Goal: Task Accomplishment & Management: Use online tool/utility

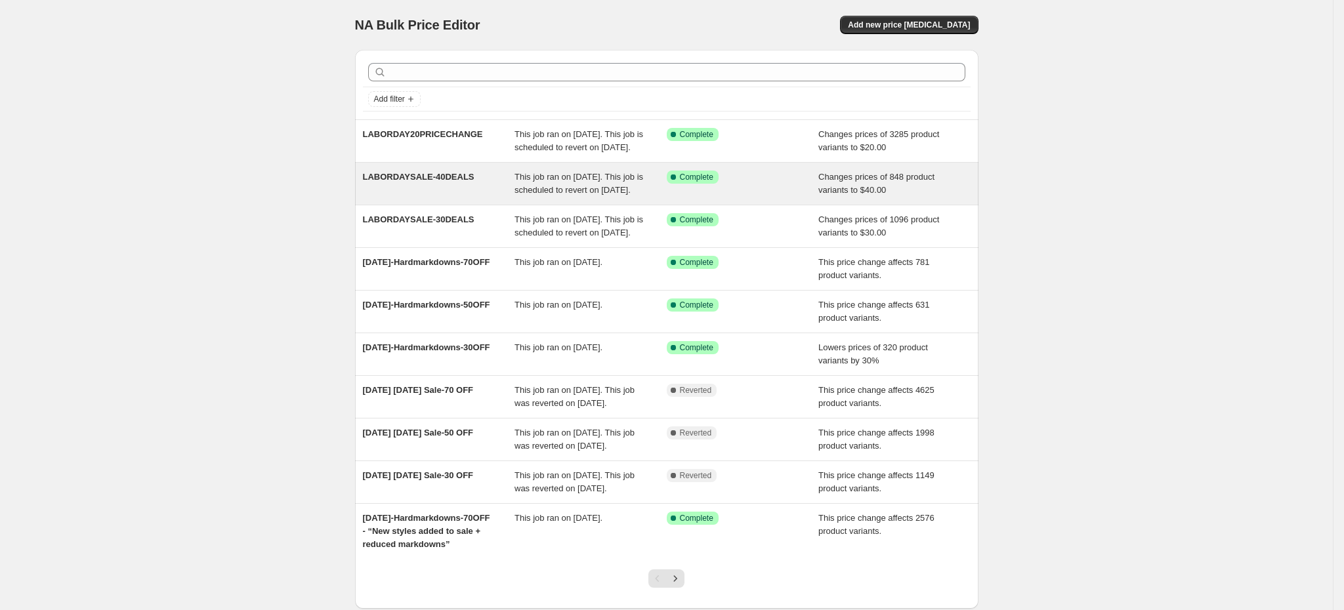
click at [762, 197] on div "Success Complete Complete" at bounding box center [743, 184] width 152 height 26
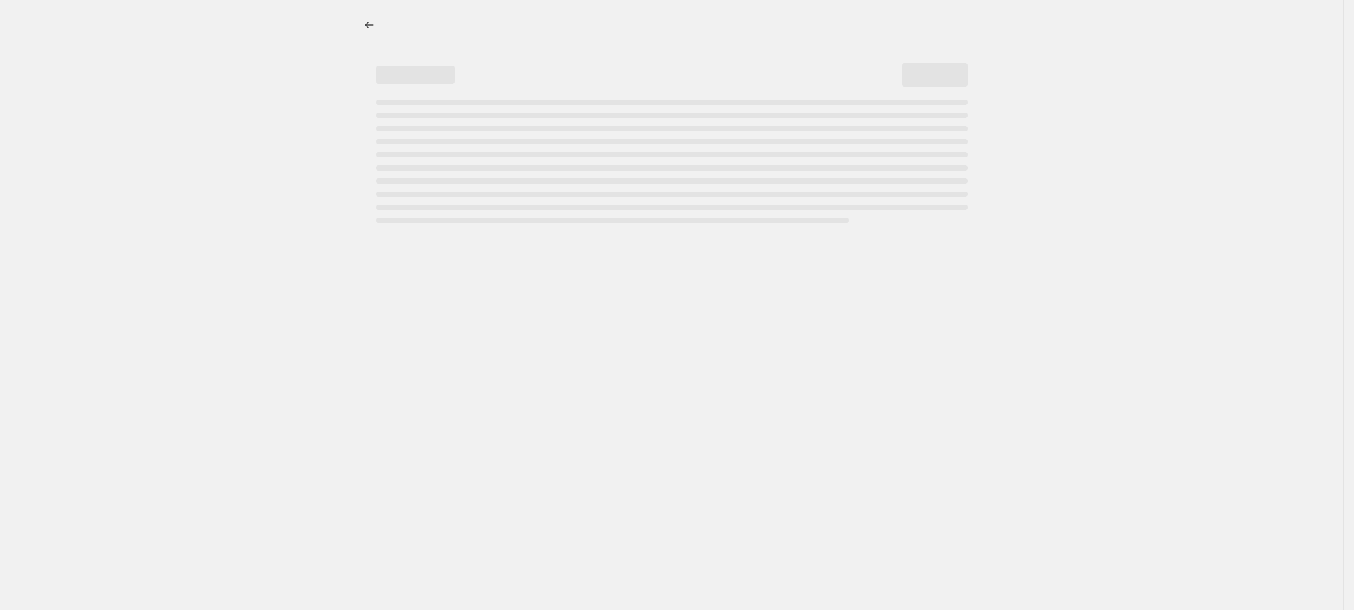
select select "no_change"
select select "tag"
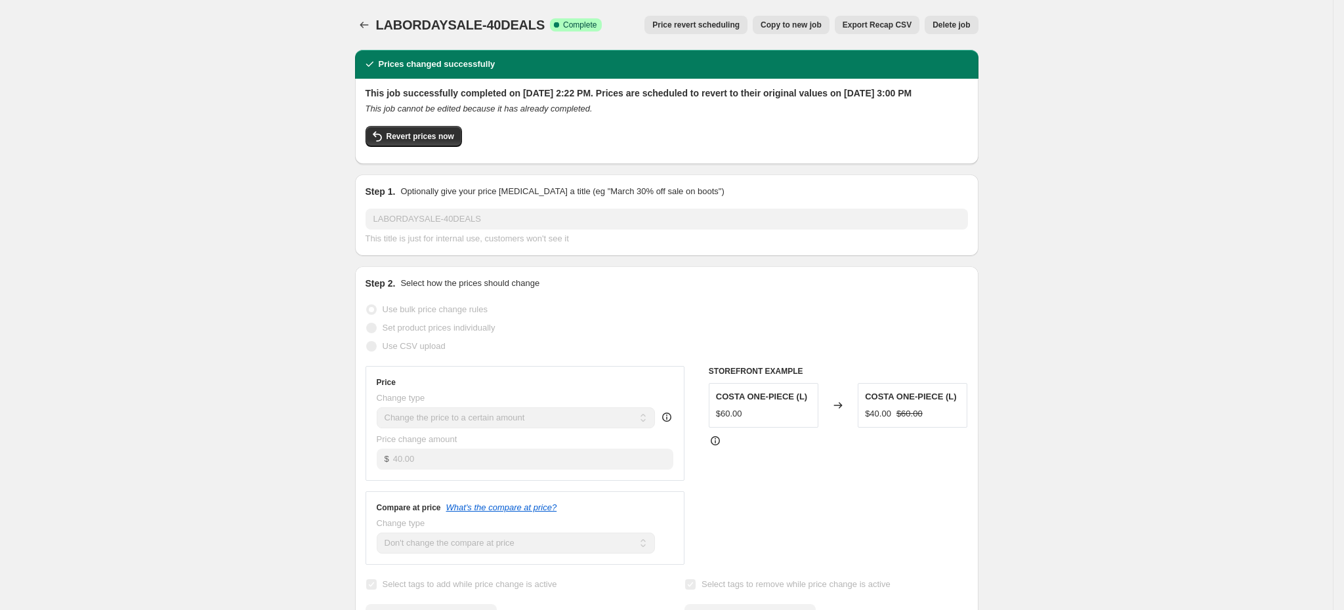
click at [803, 31] on button "Copy to new job" at bounding box center [791, 25] width 77 height 18
select select "no_change"
select select "tag"
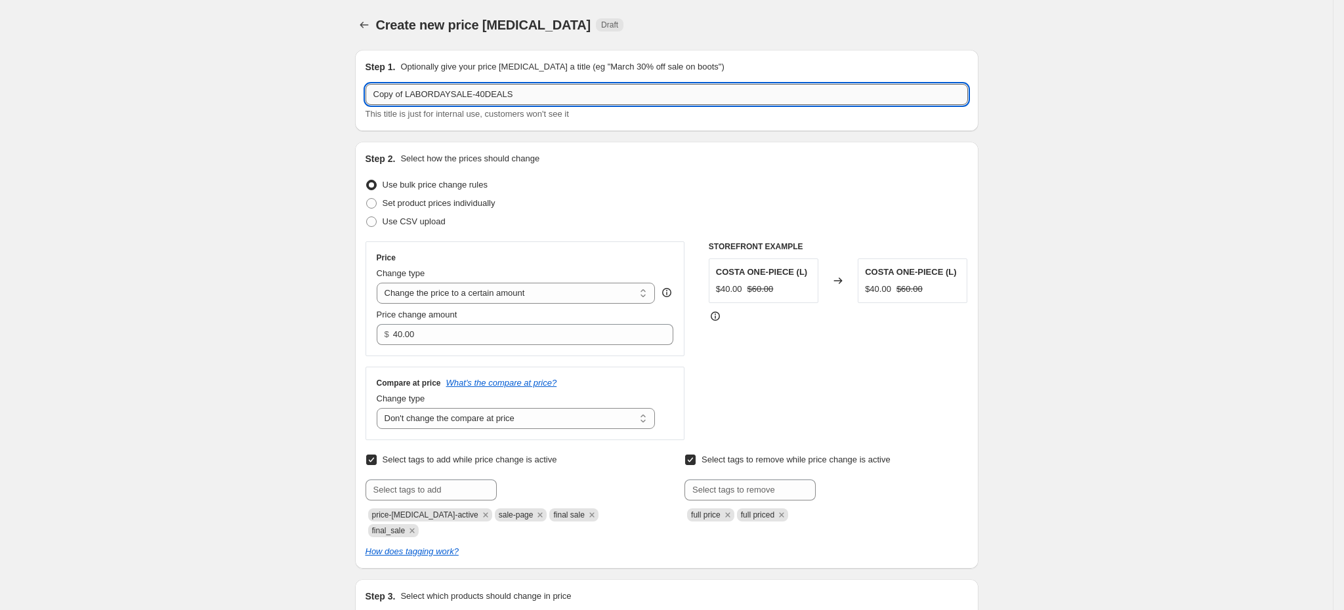
click at [408, 101] on input "Copy of LABORDAYSALE-40DEALS" at bounding box center [667, 94] width 602 height 21
drag, startPoint x: 409, startPoint y: 96, endPoint x: 336, endPoint y: 91, distance: 73.0
click at [515, 86] on input "LABORDAYSALE-40DEALS" at bounding box center [667, 94] width 602 height 21
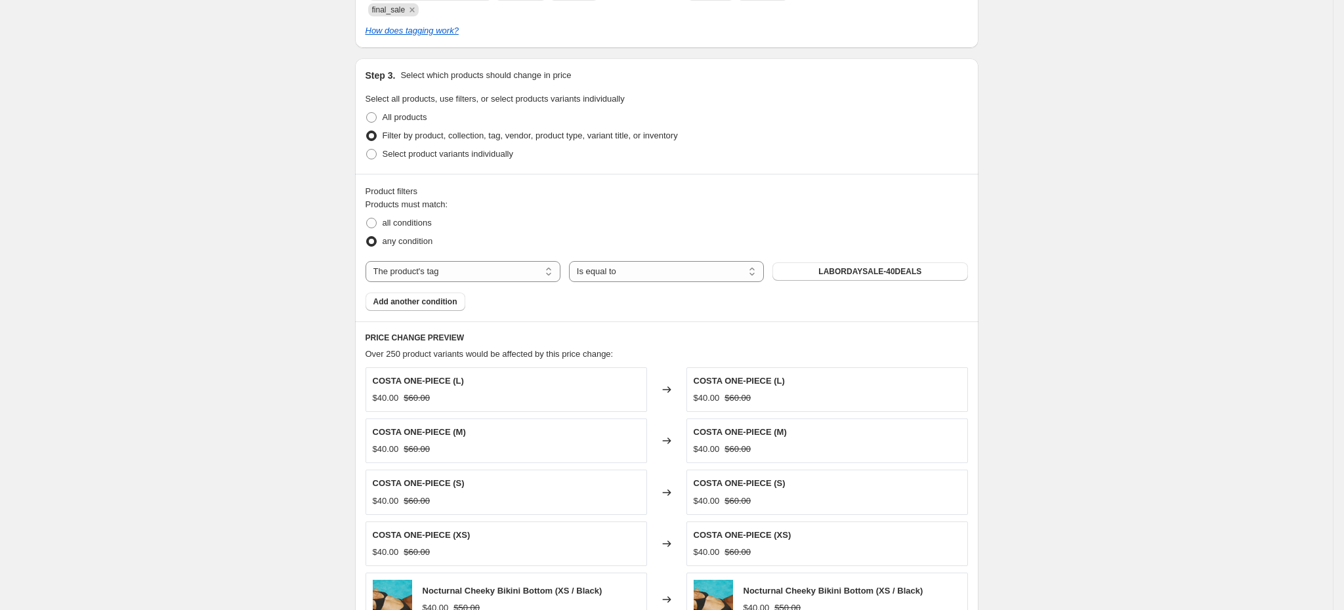
scroll to position [523, 0]
type input "LABORDAYSALE-40DEALS ASH TAY"
click at [407, 216] on span "all conditions" at bounding box center [407, 221] width 49 height 10
click at [367, 216] on input "all conditions" at bounding box center [366, 216] width 1 height 1
radio input "true"
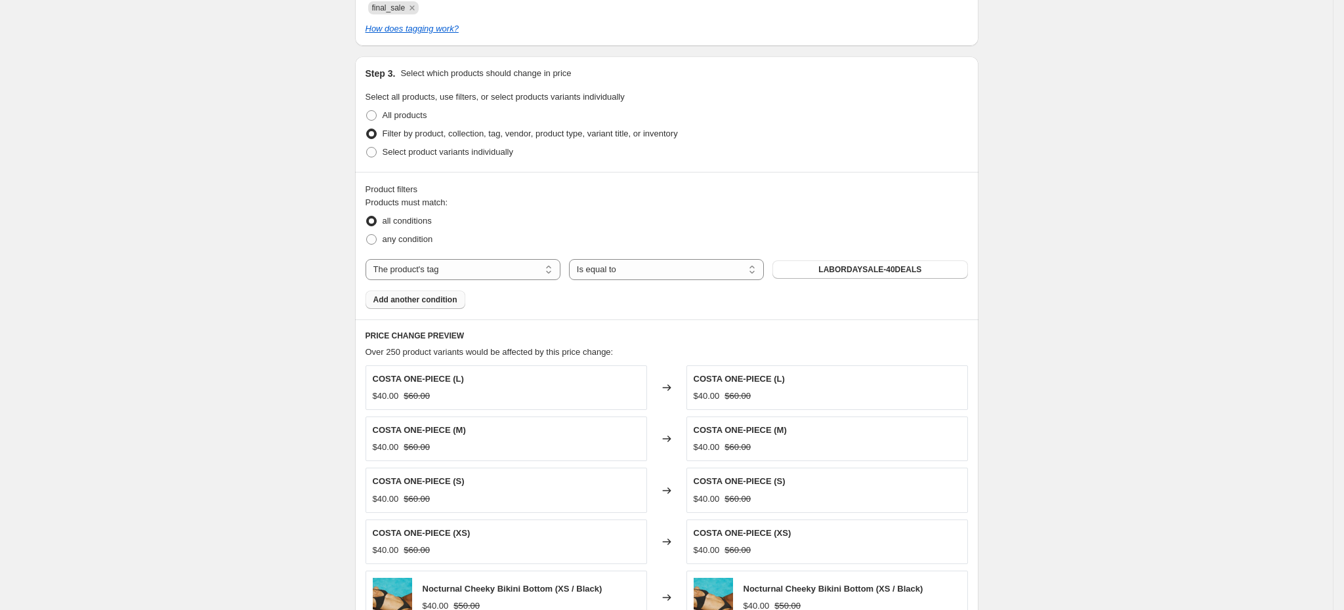
click at [431, 295] on span "Add another condition" at bounding box center [415, 300] width 84 height 10
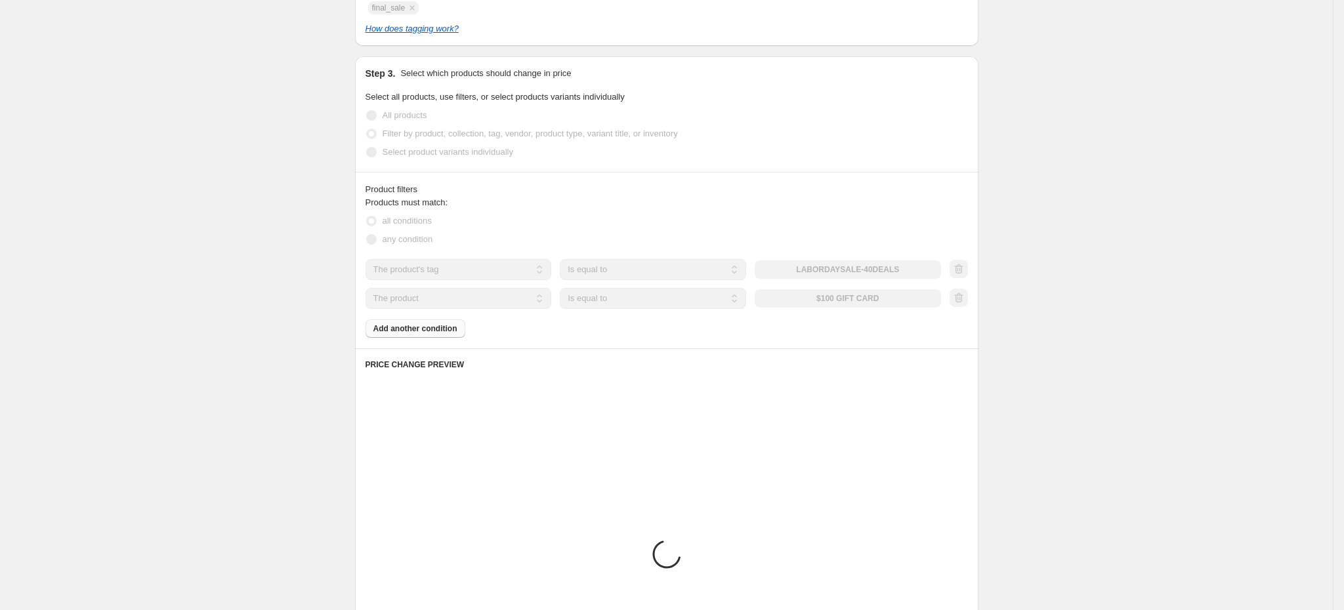
scroll to position [501, 0]
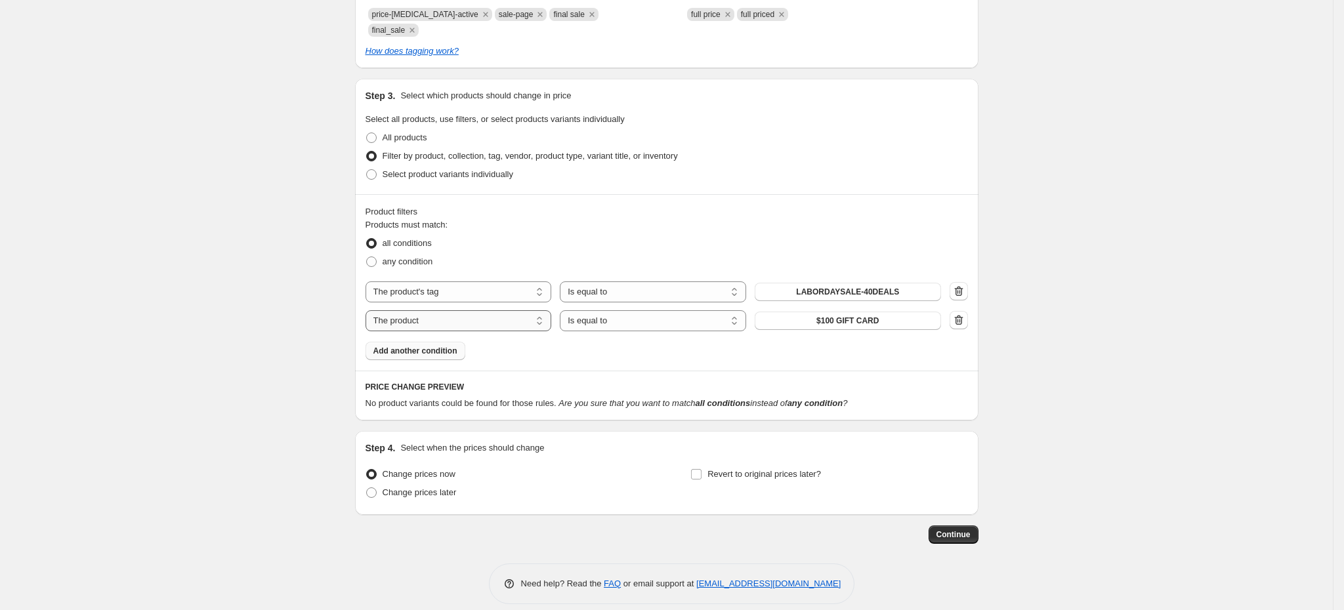
click at [478, 310] on select "The product The product's collection The product's tag The product's vendor The…" at bounding box center [459, 320] width 186 height 21
click at [487, 311] on select "The product The product's collection The product's tag The product's vendor The…" at bounding box center [459, 320] width 186 height 21
select select "collection"
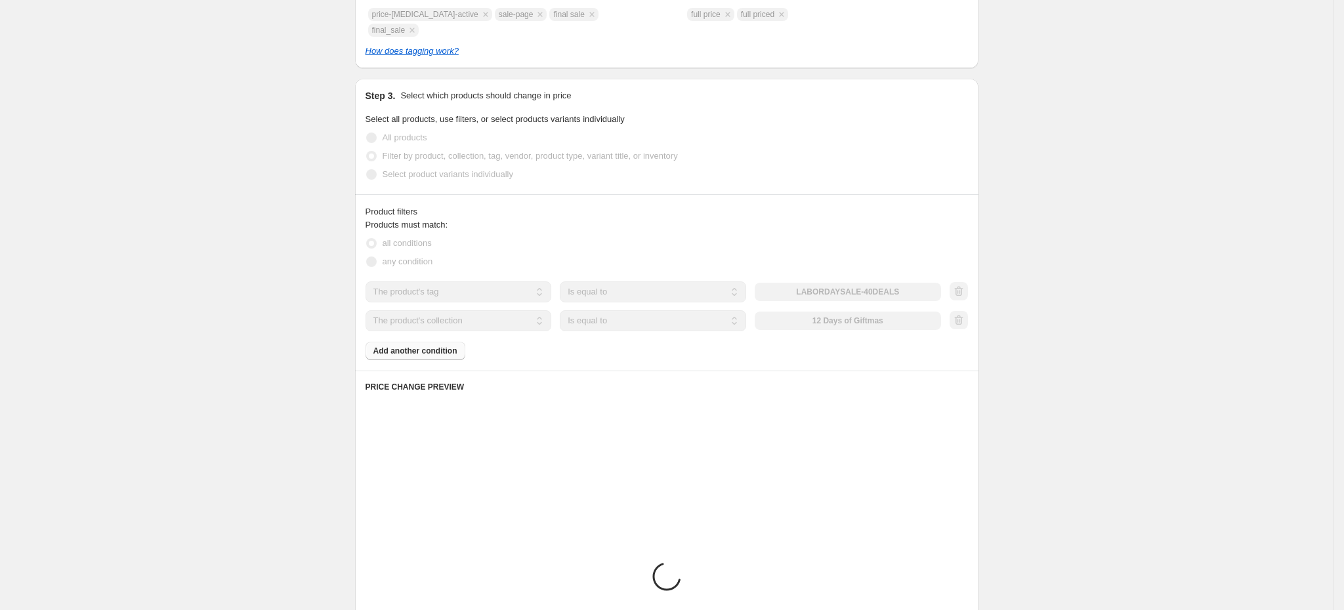
click at [829, 310] on div "The product The product's collection The product's tag The product's vendor The…" at bounding box center [653, 320] width 575 height 21
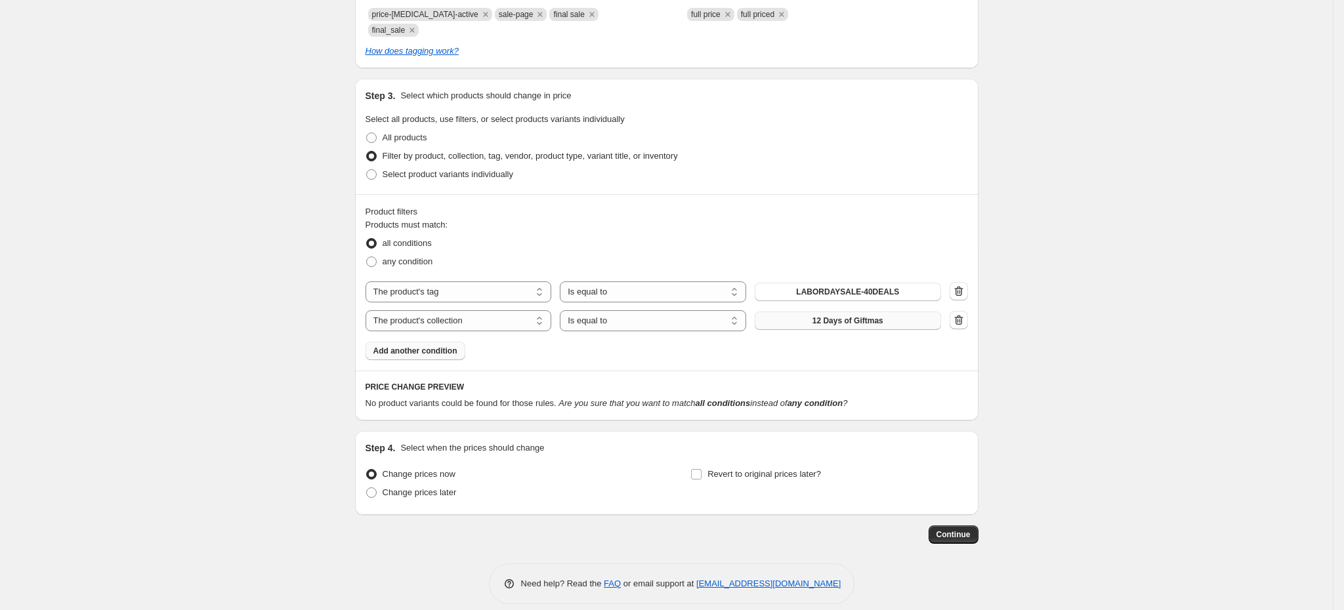
click at [837, 316] on span "12 Days of Giftmas" at bounding box center [847, 321] width 71 height 10
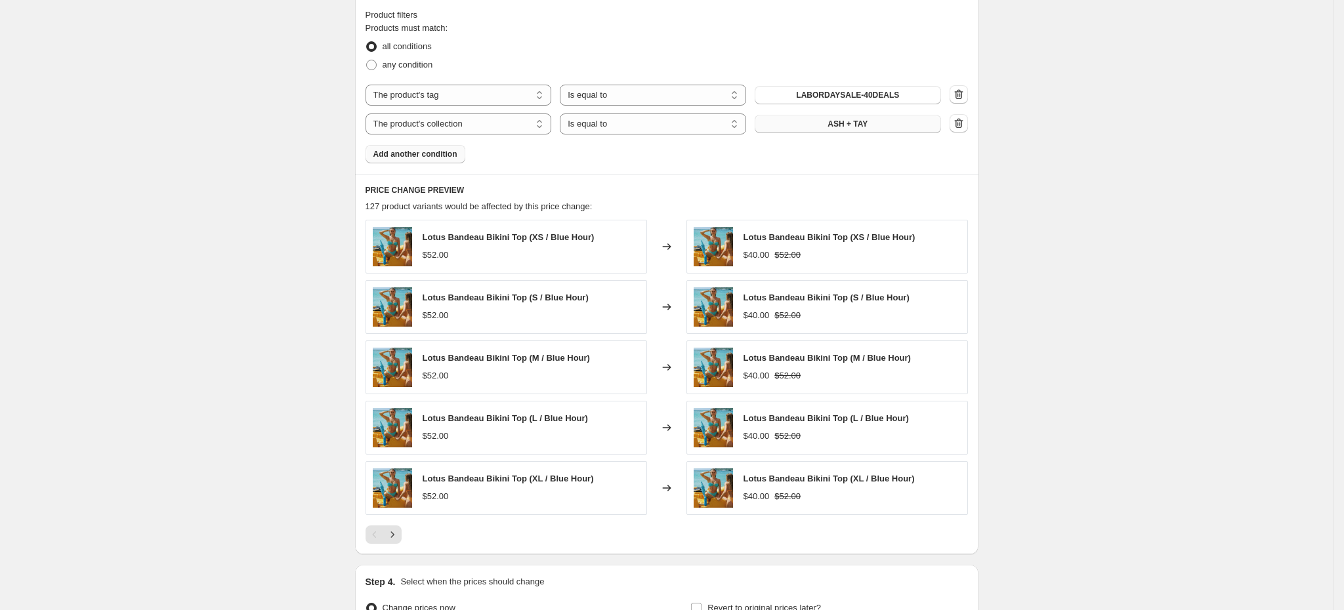
scroll to position [832, 0]
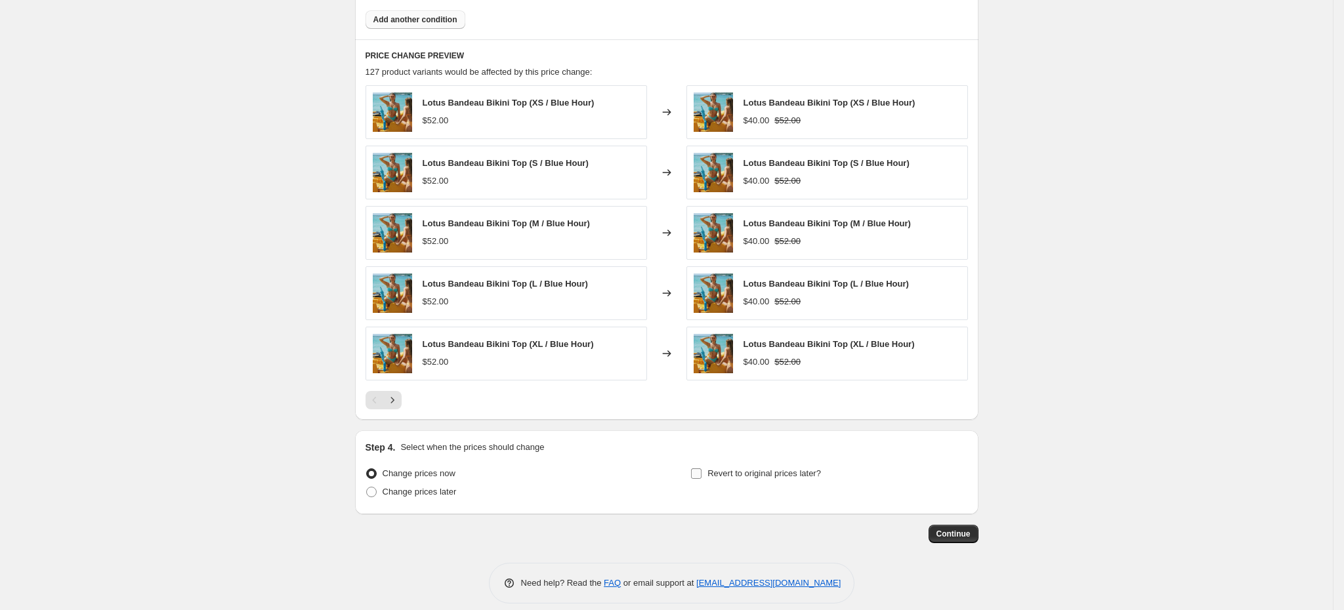
click at [741, 469] on span "Revert to original prices later?" at bounding box center [764, 474] width 114 height 10
click at [701, 469] on input "Revert to original prices later?" at bounding box center [696, 474] width 10 height 10
checkbox input "true"
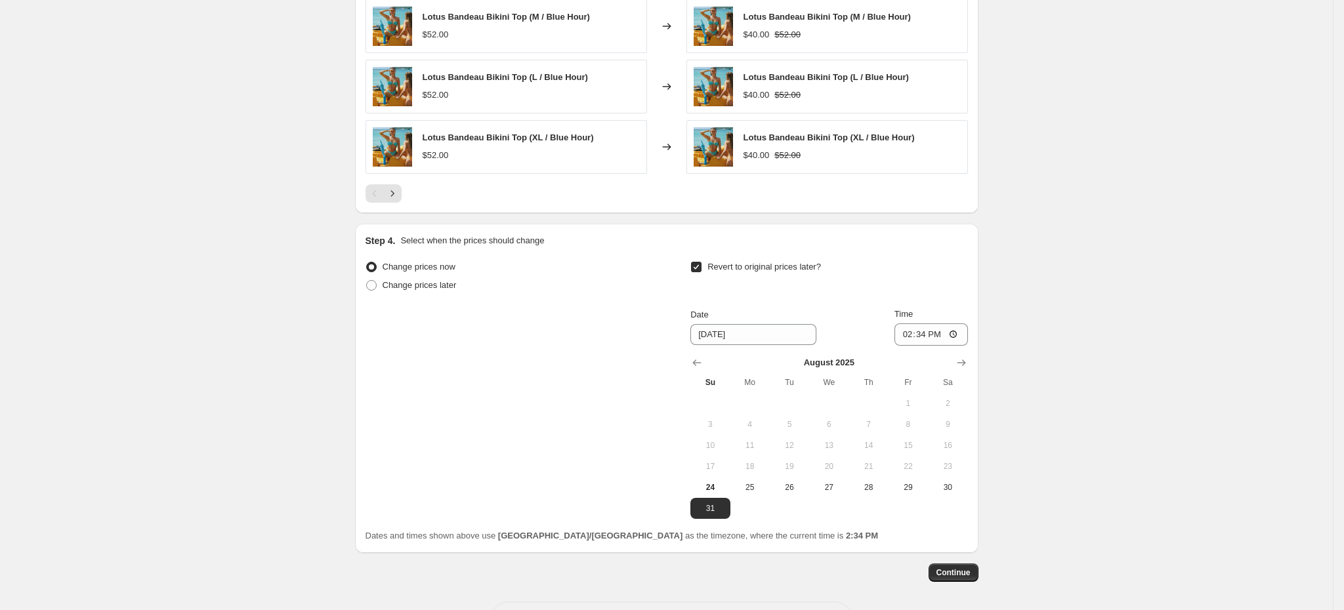
scroll to position [1077, 0]
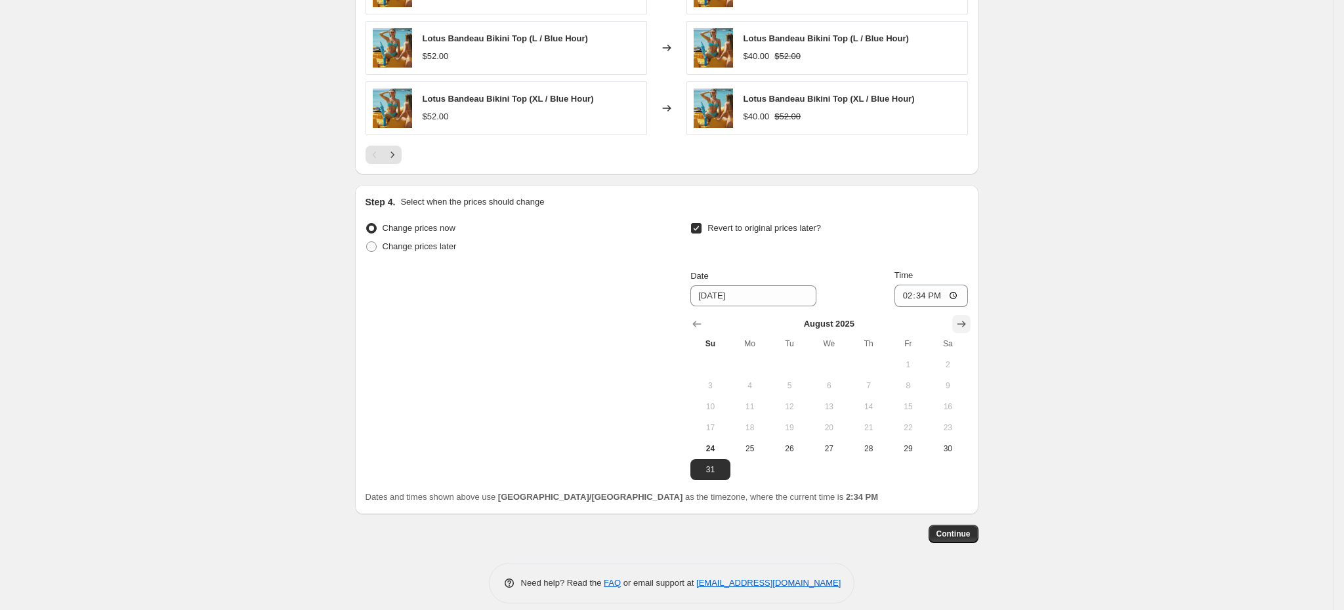
click at [968, 318] on icon "Show next month, September 2025" at bounding box center [961, 324] width 13 height 13
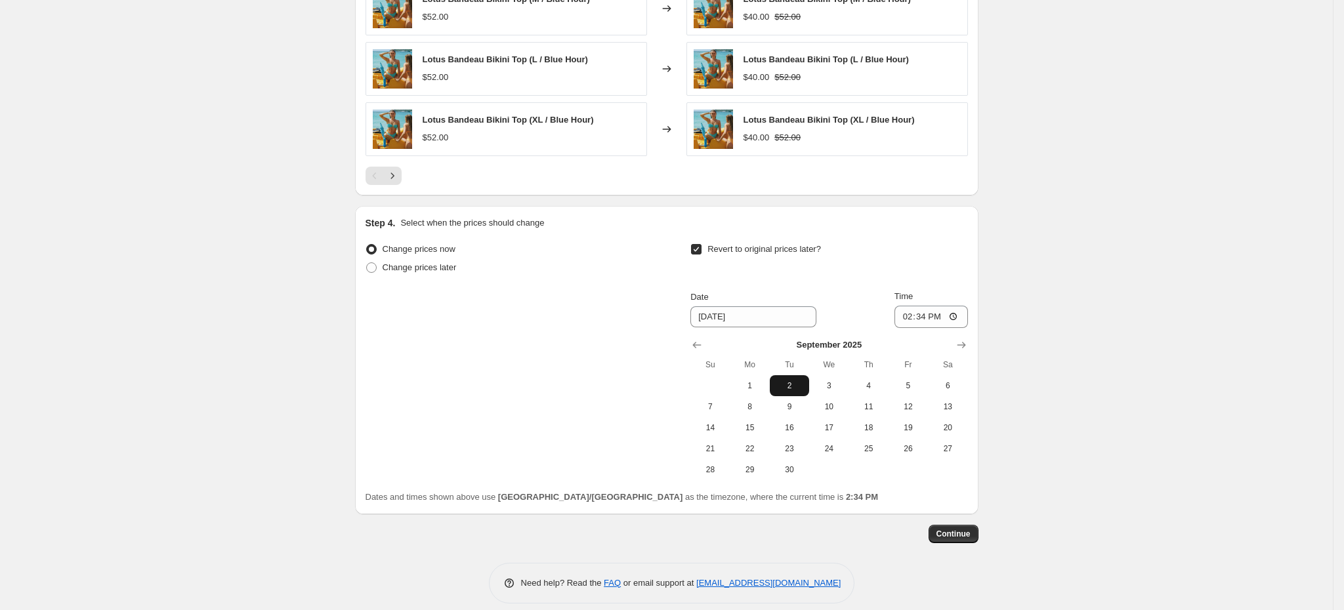
click at [796, 381] on span "2" at bounding box center [789, 386] width 29 height 10
type input "[DATE]"
click at [918, 306] on input "14:34" at bounding box center [930, 317] width 73 height 22
type input "15:00"
drag, startPoint x: 1144, startPoint y: 358, endPoint x: 1190, endPoint y: 371, distance: 47.1
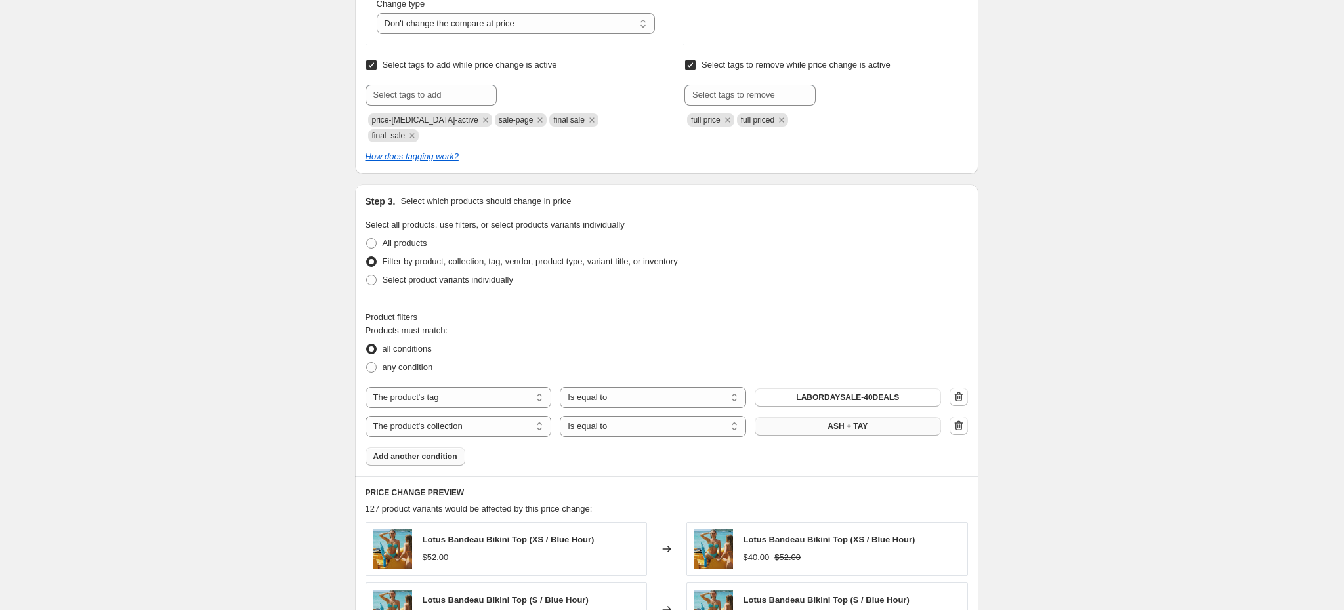
scroll to position [419, 0]
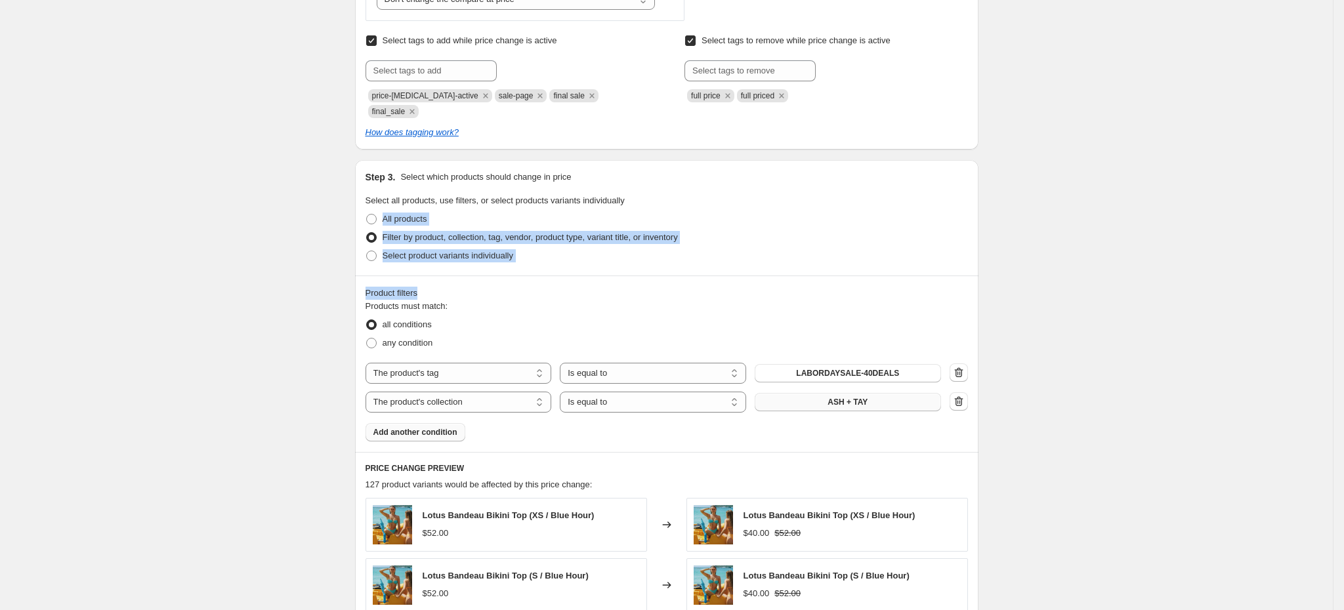
drag, startPoint x: 1342, startPoint y: 230, endPoint x: 1342, endPoint y: 187, distance: 42.7
click at [1333, 187] on div "Create new price [MEDICAL_DATA]. This page is ready Create new price [MEDICAL_D…" at bounding box center [666, 421] width 1333 height 1680
click at [1123, 213] on div "Create new price [MEDICAL_DATA]. This page is ready Create new price [MEDICAL_D…" at bounding box center [666, 421] width 1333 height 1680
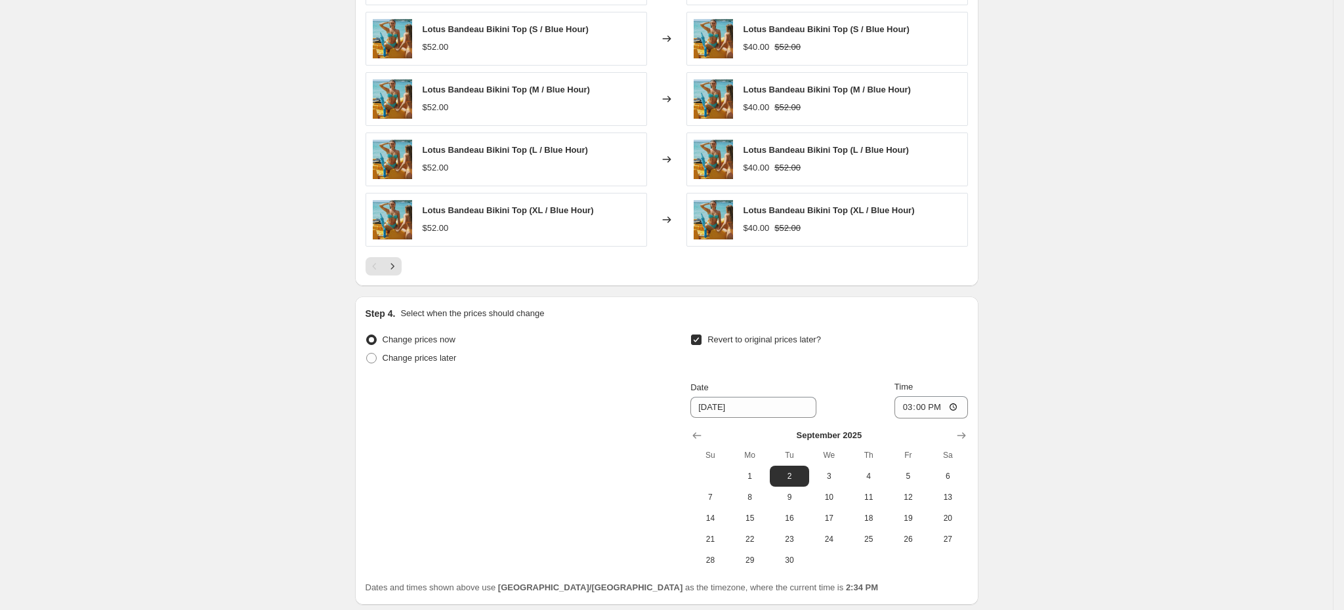
scroll to position [1056, 0]
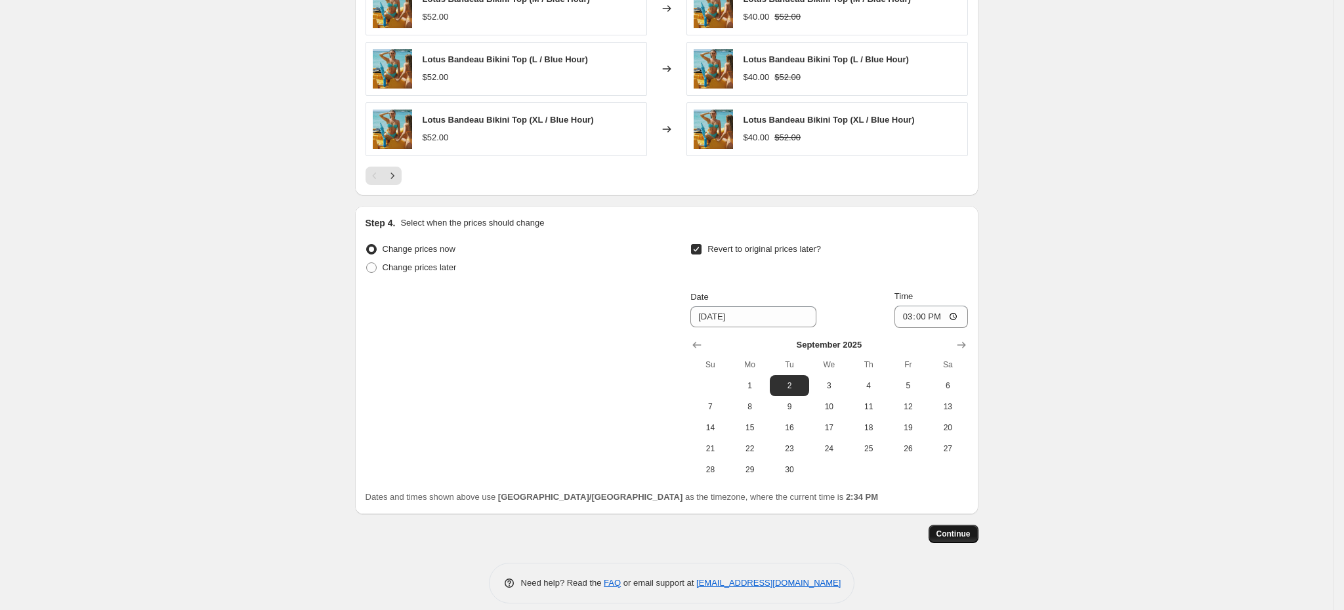
click at [973, 526] on button "Continue" at bounding box center [954, 534] width 50 height 18
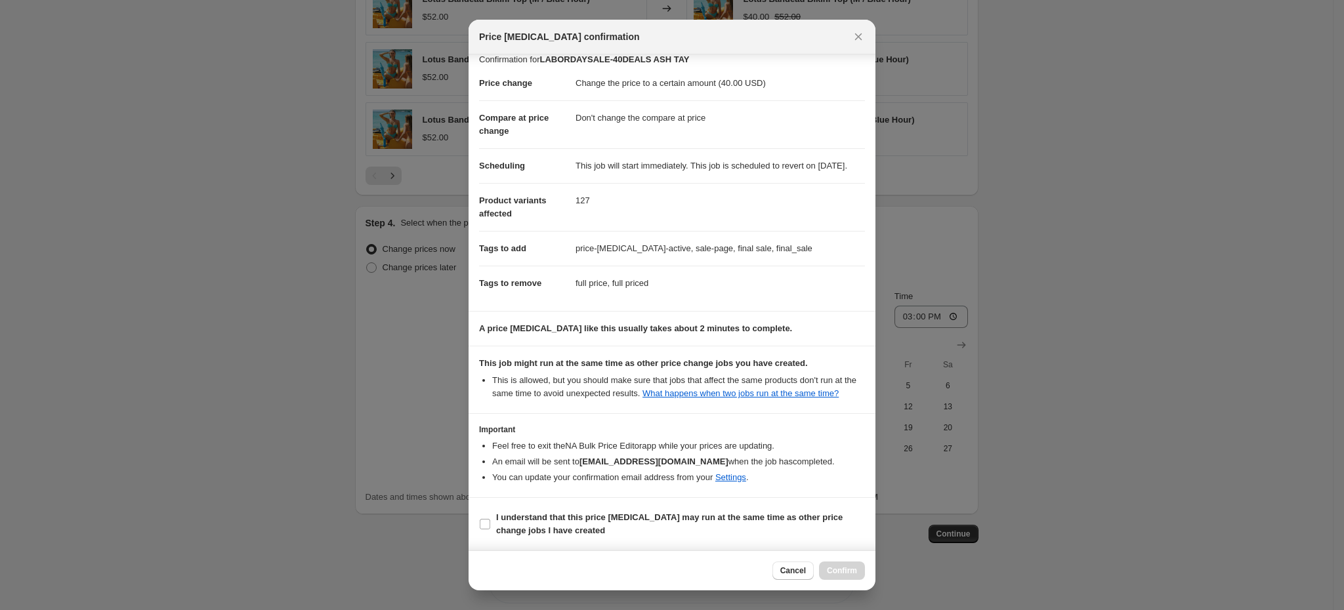
scroll to position [26, 0]
click at [477, 518] on section "I understand that this price [MEDICAL_DATA] may run at the same time as other p…" at bounding box center [672, 524] width 407 height 52
click at [484, 519] on input "I understand that this price [MEDICAL_DATA] may run at the same time as other p…" at bounding box center [485, 524] width 10 height 10
checkbox input "true"
click at [851, 568] on span "Confirm" at bounding box center [842, 571] width 30 height 10
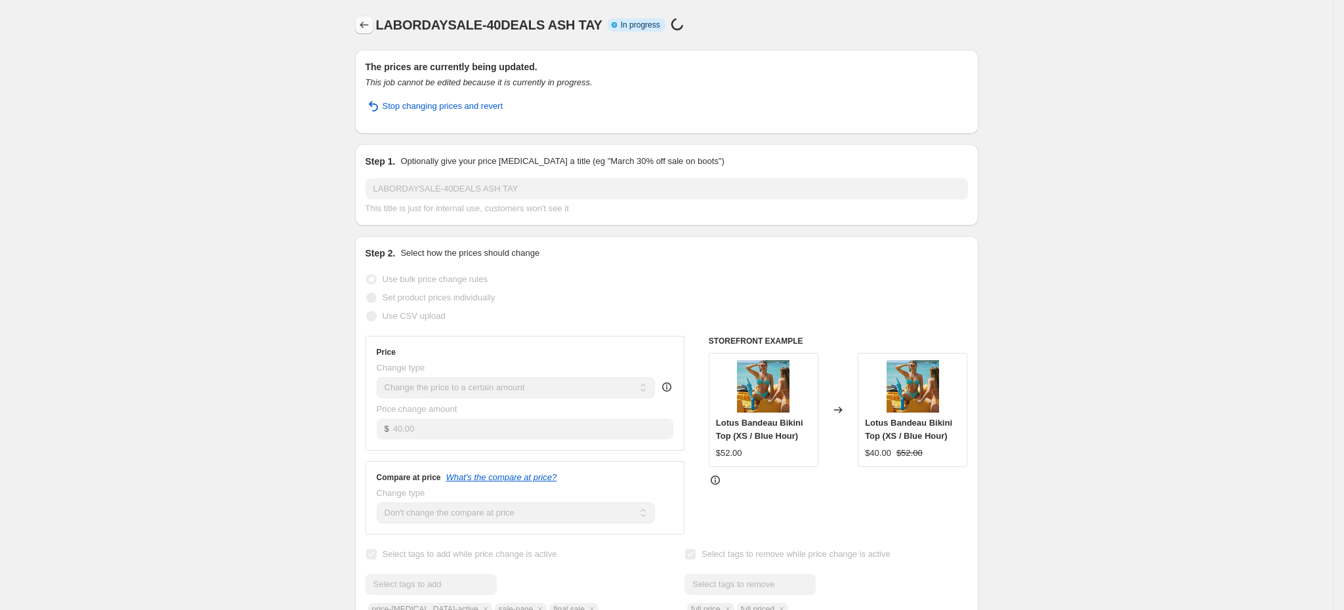
click at [367, 24] on icon "Price change jobs" at bounding box center [364, 24] width 13 height 13
